Goal: Information Seeking & Learning: Learn about a topic

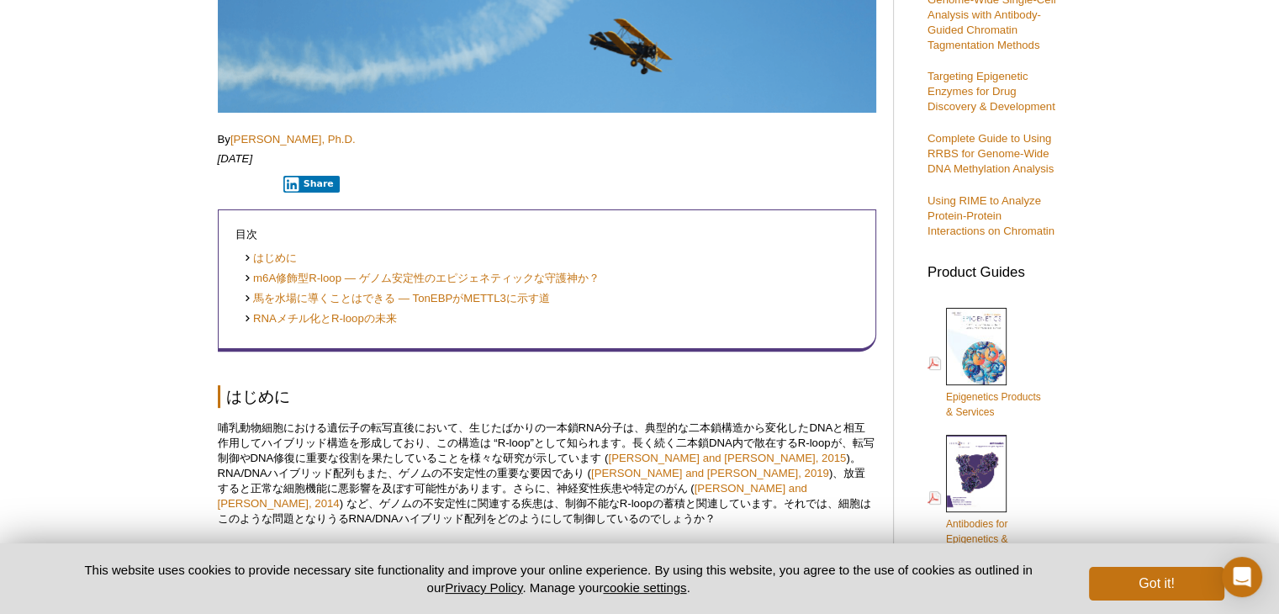
scroll to position [589, 0]
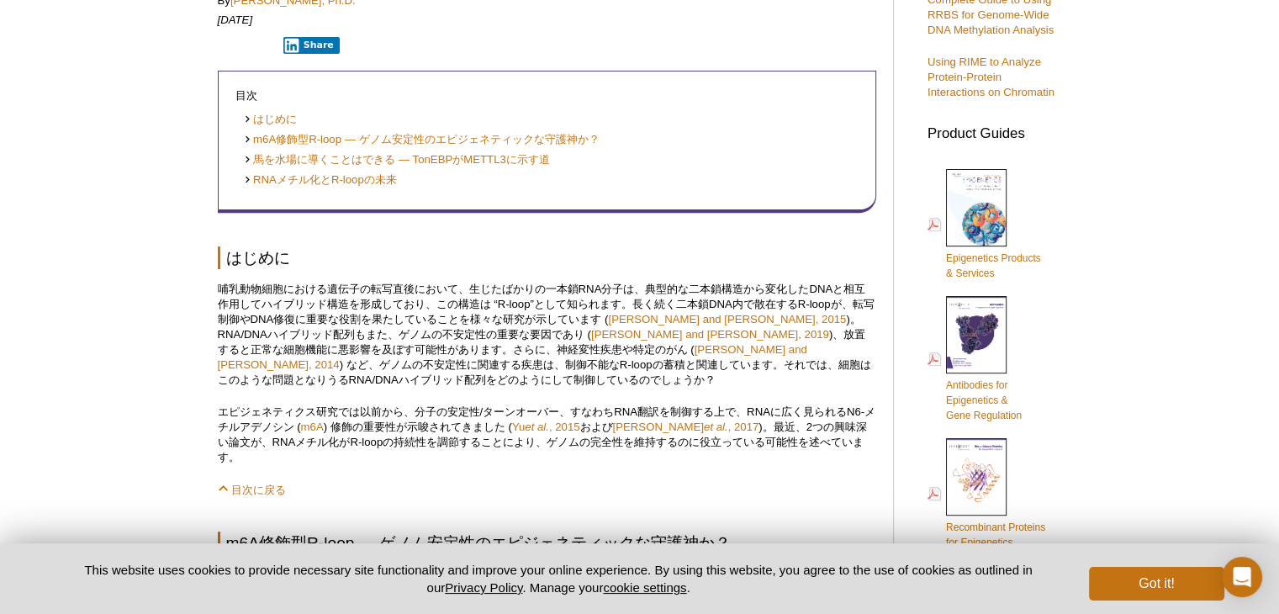
scroll to position [673, 0]
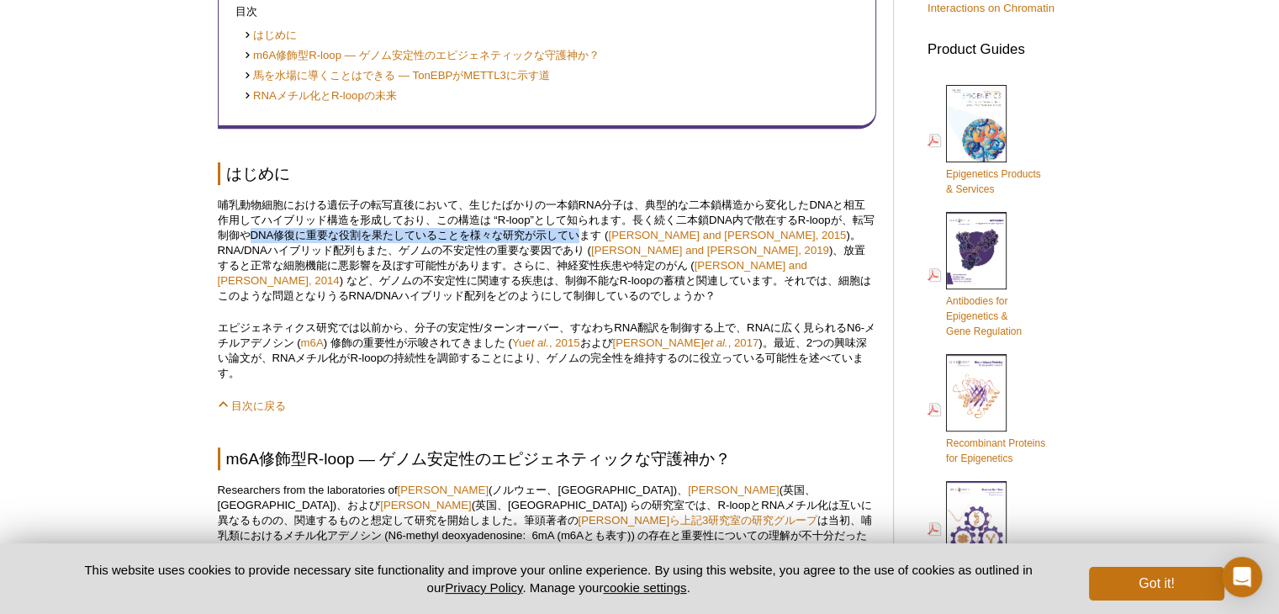
drag, startPoint x: 263, startPoint y: 235, endPoint x: 598, endPoint y: 236, distance: 334.6
click at [598, 236] on p "哺乳動物細胞における遺伝子の転写直後において、生じたばかりの一本鎖RNA分子は、典型的な二本鎖構造から変化したDNAと相互作用してハイブリッド構造を形成してお…" at bounding box center [547, 251] width 658 height 106
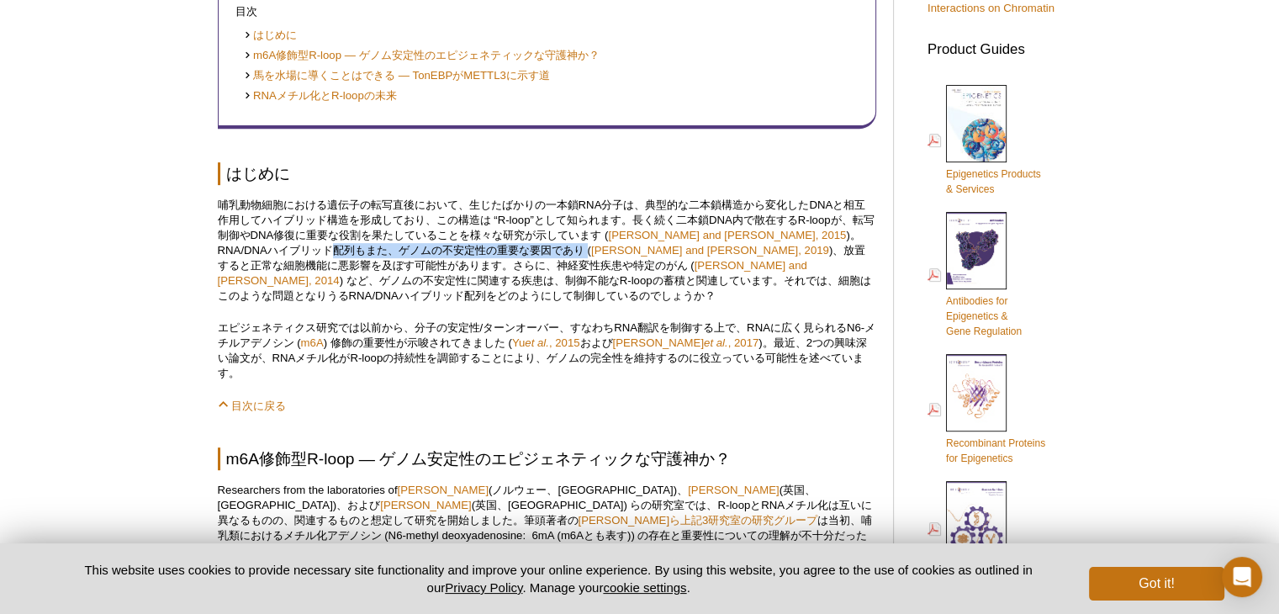
drag, startPoint x: 275, startPoint y: 253, endPoint x: 530, endPoint y: 256, distance: 254.8
click at [530, 256] on p "哺乳動物細胞における遺伝子の転写直後において、生じたばかりの一本鎖RNA分子は、典型的な二本鎖構造から変化したDNAと相互作用してハイブリッド構造を形成してお…" at bounding box center [547, 251] width 658 height 106
drag, startPoint x: 380, startPoint y: 270, endPoint x: 494, endPoint y: 270, distance: 113.5
click at [494, 270] on p "哺乳動物細胞における遺伝子の転写直後において、生じたばかりの一本鎖RNA分子は、典型的な二本鎖構造から変化したDNAと相互作用してハイブリッド構造を形成してお…" at bounding box center [547, 251] width 658 height 106
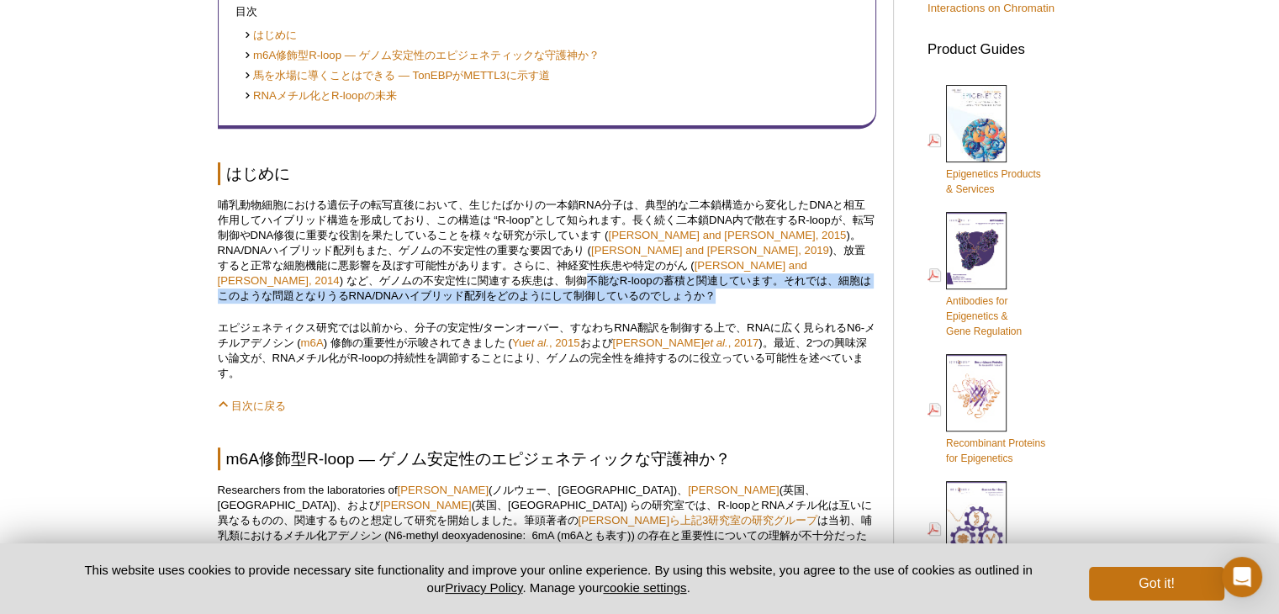
drag, startPoint x: 235, startPoint y: 285, endPoint x: 382, endPoint y: 296, distance: 146.7
click at [382, 296] on p "哺乳動物細胞における遺伝子の転写直後において、生じたばかりの一本鎖RNA分子は、典型的な二本鎖構造から変化したDNAと相互作用してハイブリッド構造を形成してお…" at bounding box center [547, 251] width 658 height 106
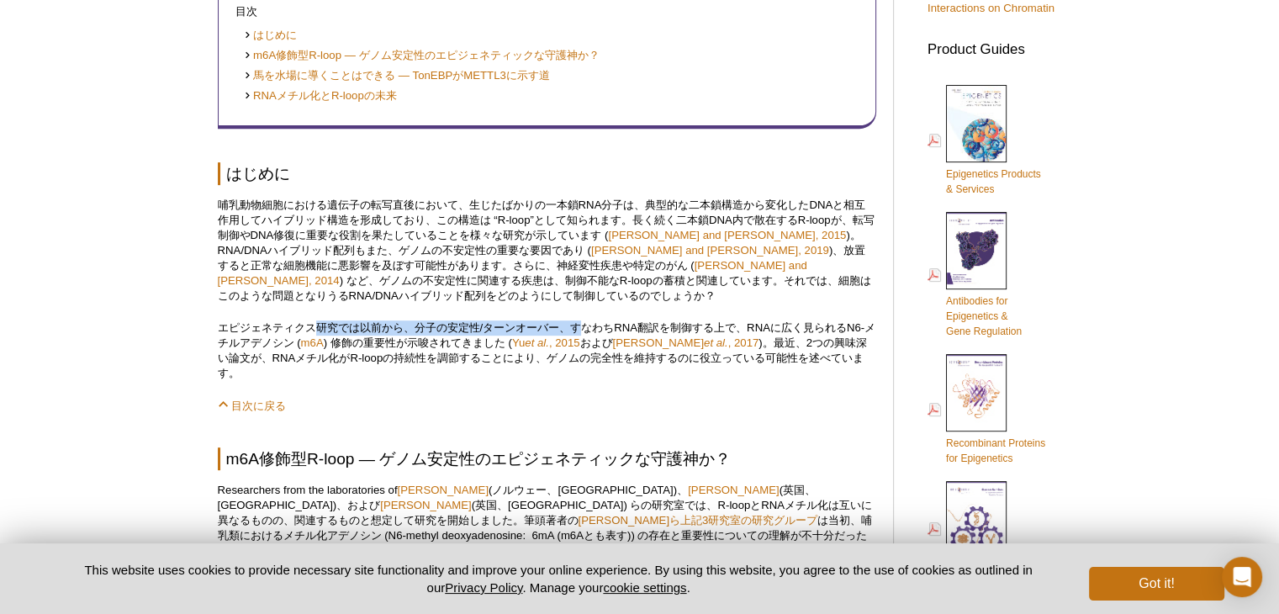
drag, startPoint x: 317, startPoint y: 328, endPoint x: 584, endPoint y: 320, distance: 266.6
click at [584, 320] on p "エピジェネティクス研究では以前から、分子の安定性/ターンオーバー、すなわちRNA翻訳を制御する上で、RNAに広く見られるN6-メチルアデノシン ( m6A )…" at bounding box center [547, 350] width 658 height 61
drag, startPoint x: 222, startPoint y: 344, endPoint x: 302, endPoint y: 344, distance: 79.9
click at [302, 344] on p "エピジェネティクス研究では以前から、分子の安定性/ターンオーバー、すなわちRNA翻訳を制御する上で、RNAに広く見られるN6-メチルアデノシン ( m6A )…" at bounding box center [547, 350] width 658 height 61
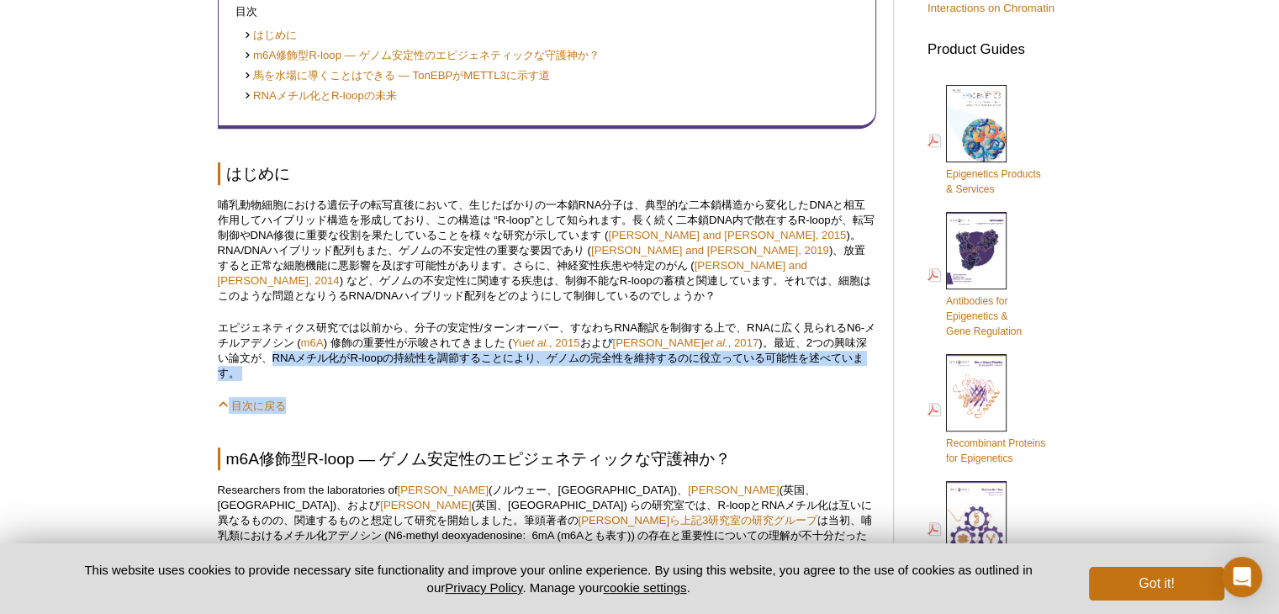
drag, startPoint x: 246, startPoint y: 361, endPoint x: 681, endPoint y: 368, distance: 435.6
click at [664, 397] on p "目次に戻る" at bounding box center [547, 405] width 658 height 17
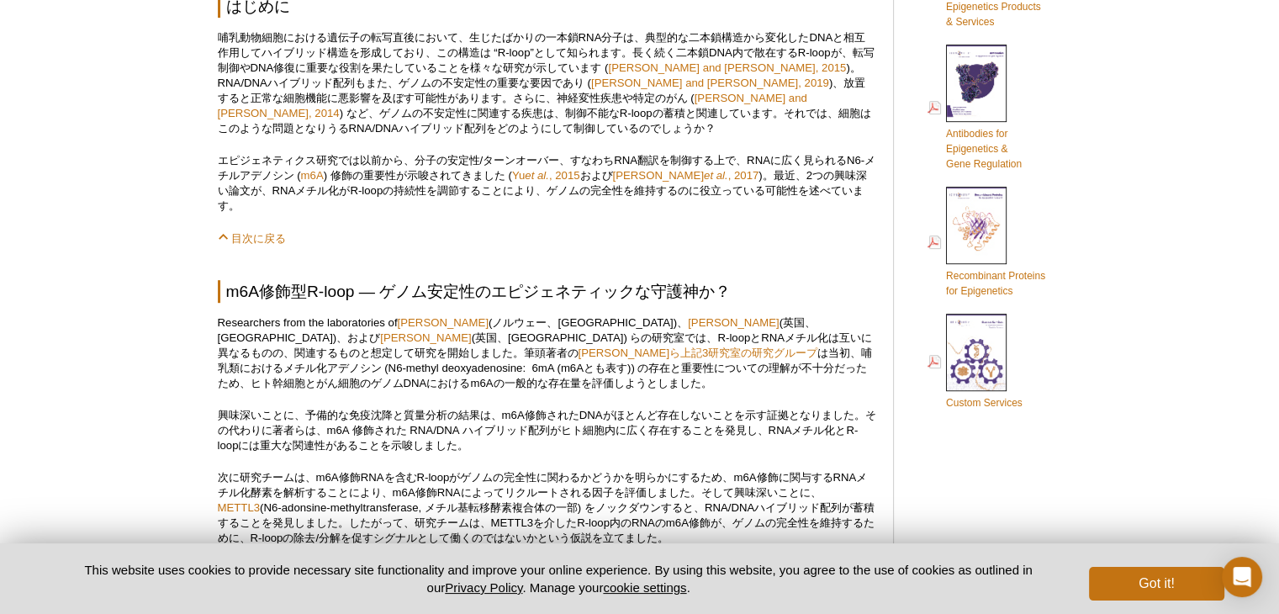
scroll to position [841, 0]
drag, startPoint x: 286, startPoint y: 372, endPoint x: 525, endPoint y: 374, distance: 238.8
click at [525, 374] on p "Researchers from the laboratories of [PERSON_NAME] ([GEOGRAPHIC_DATA]、[GEOGRAPH…" at bounding box center [547, 352] width 658 height 76
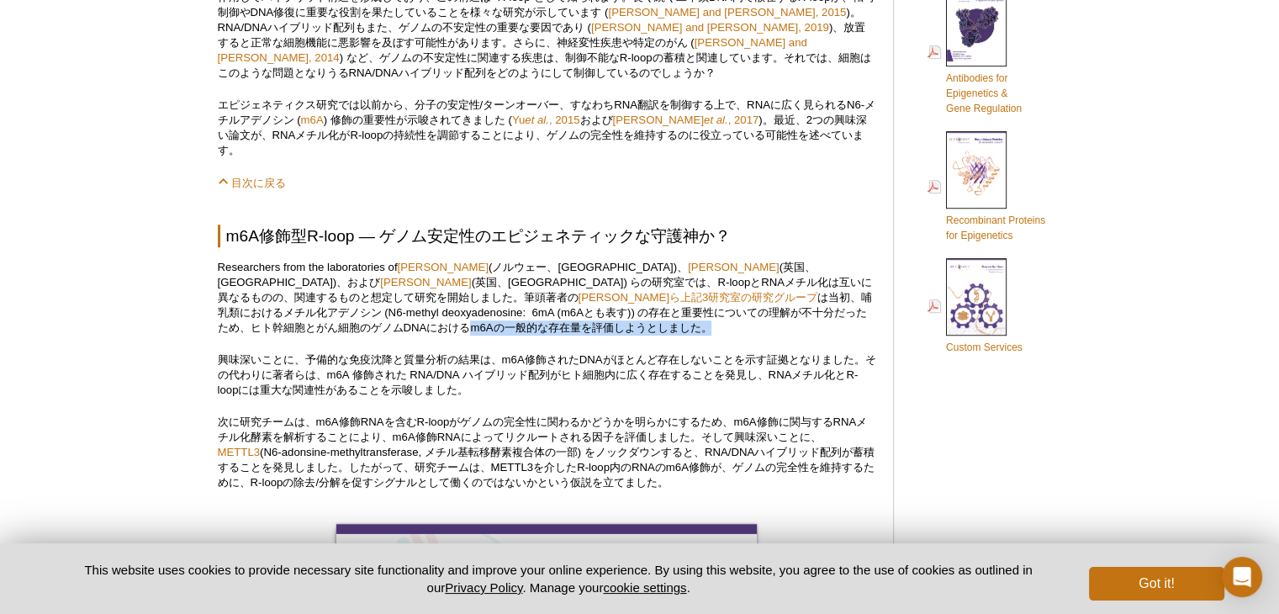
scroll to position [925, 0]
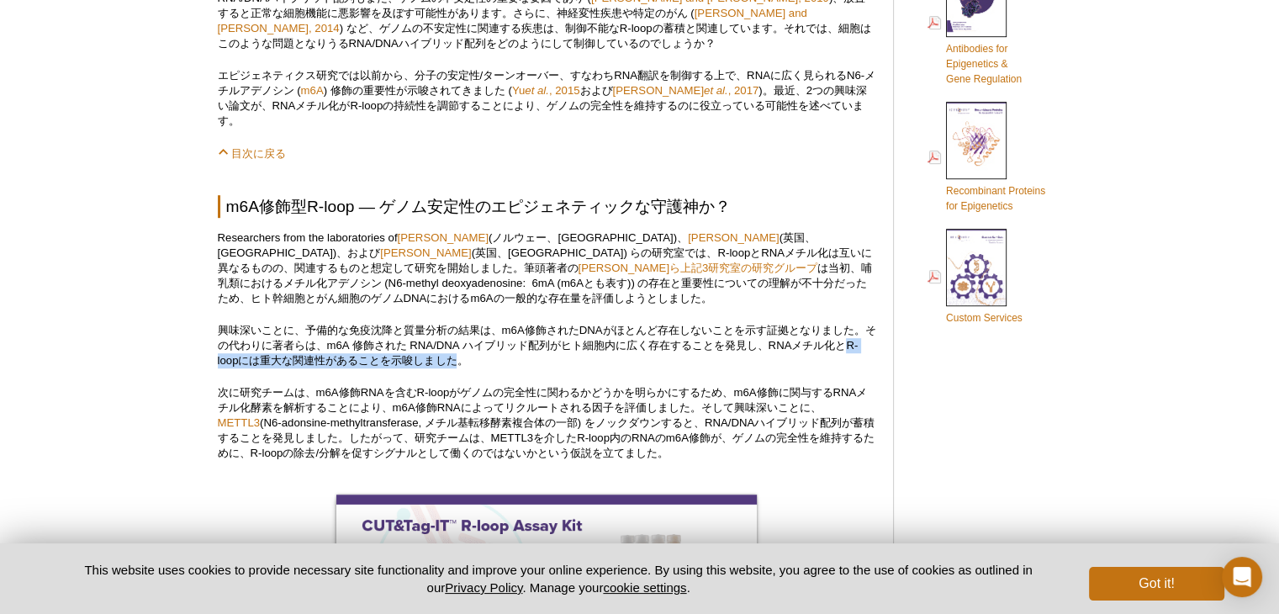
drag, startPoint x: 211, startPoint y: 350, endPoint x: 471, endPoint y: 351, distance: 259.8
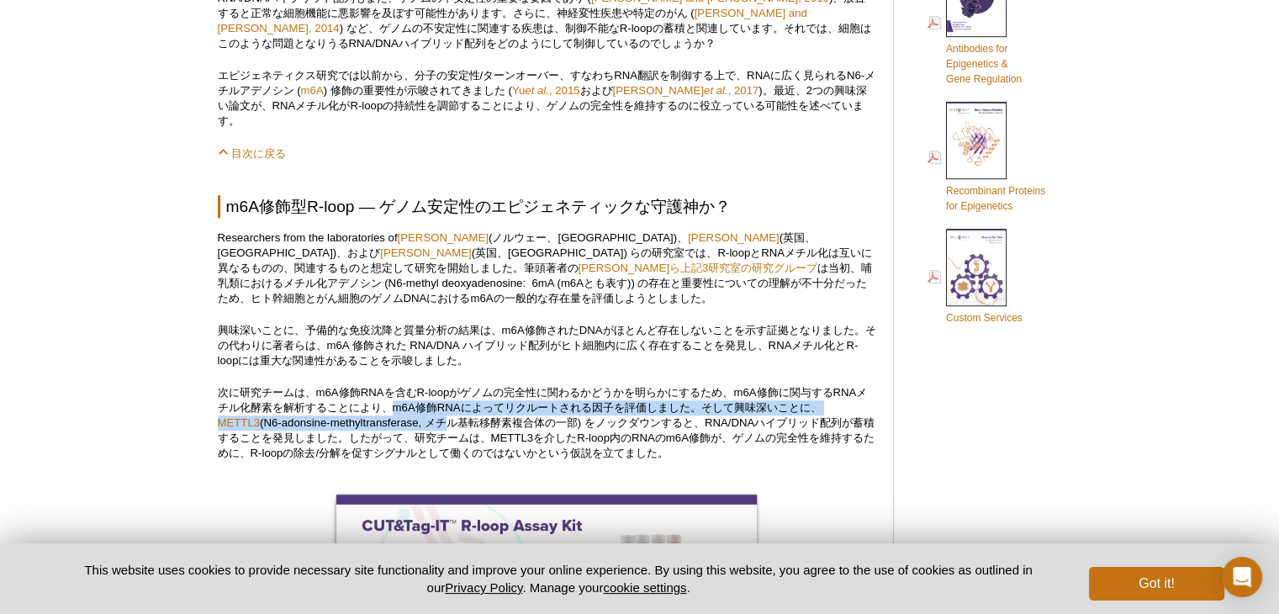
click at [395, 398] on p "次に研究チームは、m6A修飾RNAを含むR-loopがゲノムの完全性に関わるかどうかを明らかにするため、m6A修飾に関与するRNAメチル化酵素を解析することに…" at bounding box center [547, 423] width 658 height 76
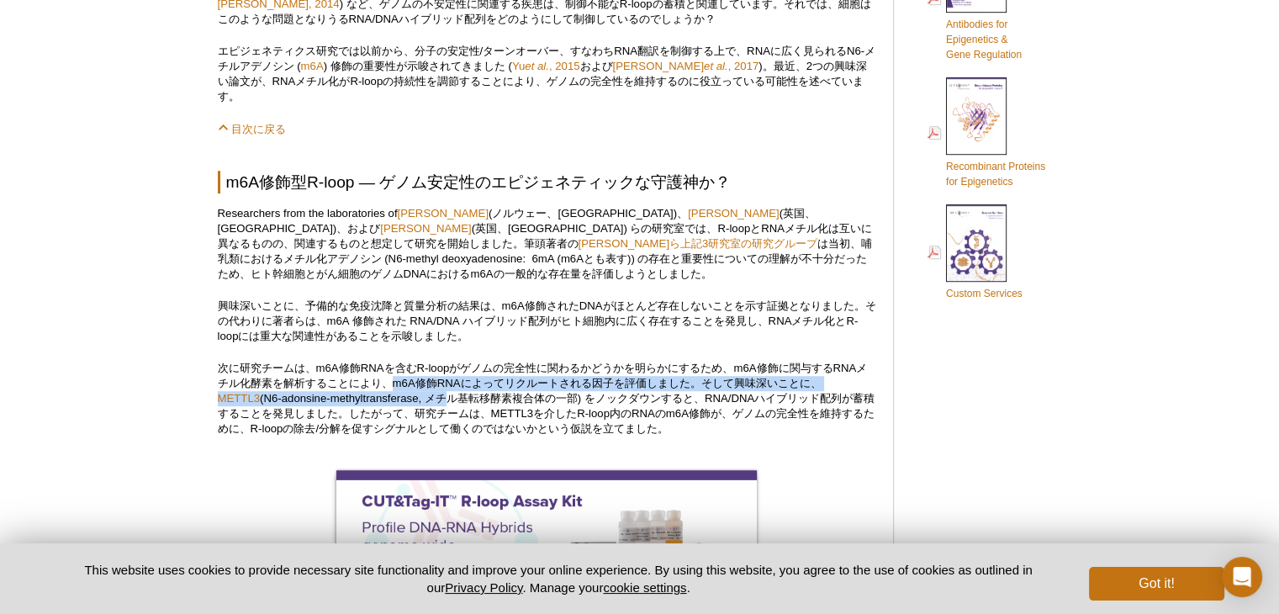
scroll to position [902, 0]
